Goal: Find contact information: Find contact information

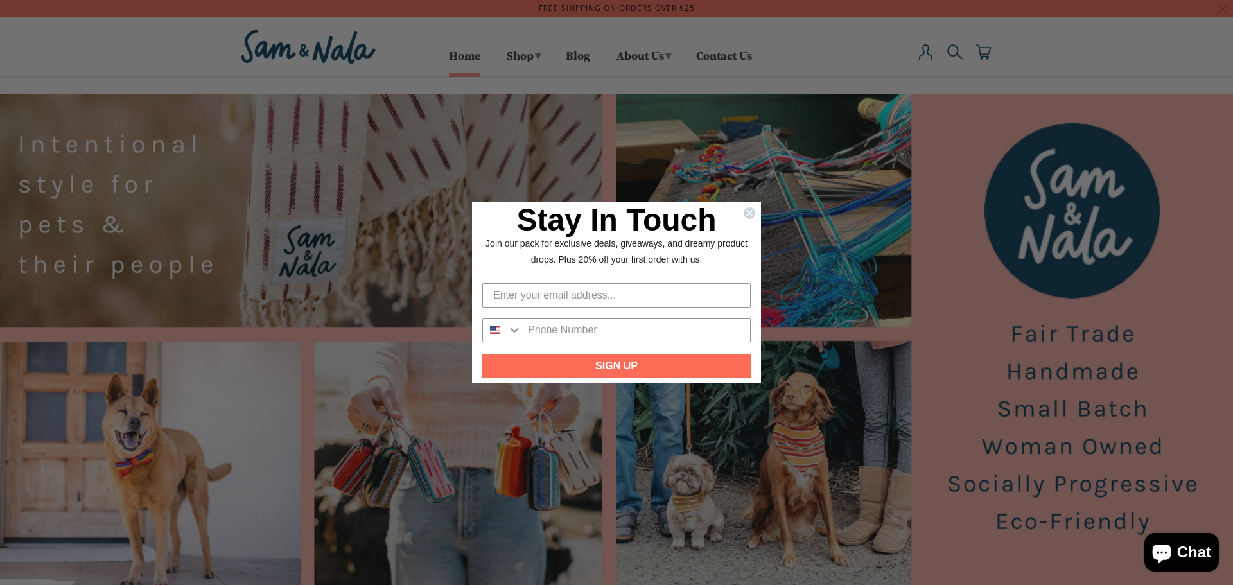
click at [747, 215] on icon "Close dialog" at bounding box center [749, 213] width 5 height 5
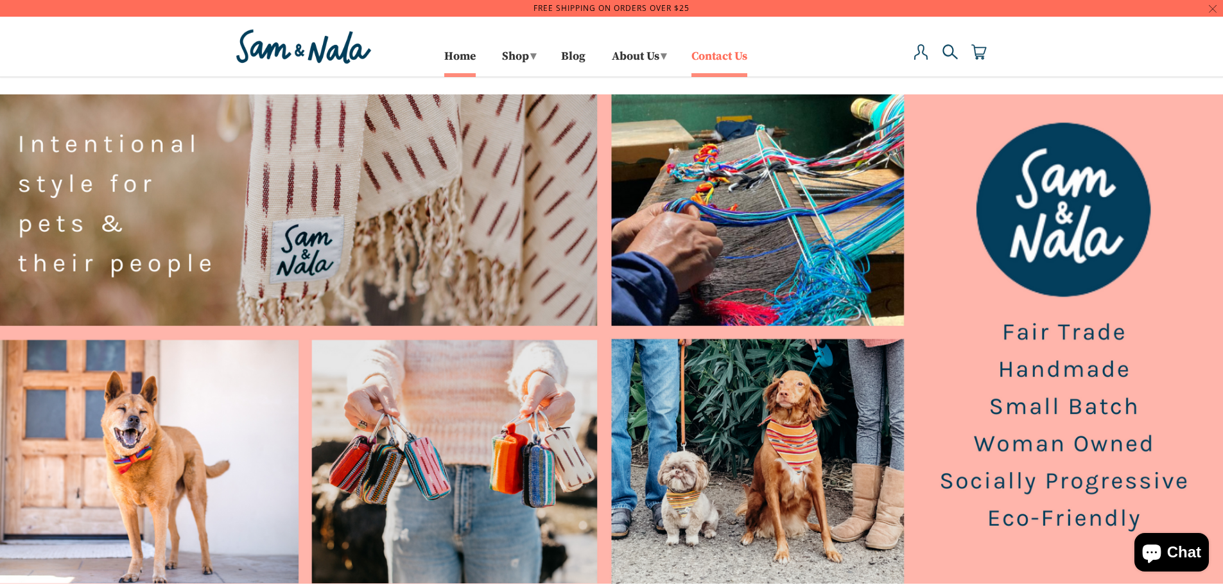
click at [719, 52] on link "Contact Us" at bounding box center [719, 62] width 56 height 21
